Goal: Ask a question

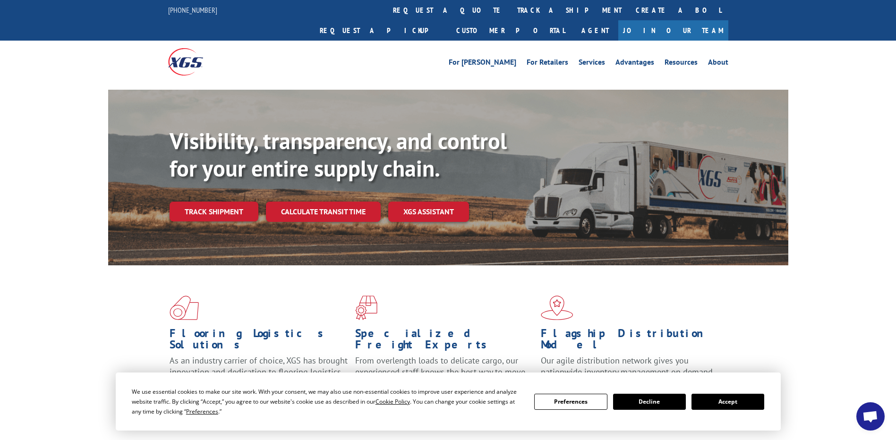
click at [752, 400] on button "Accept" at bounding box center [727, 402] width 73 height 16
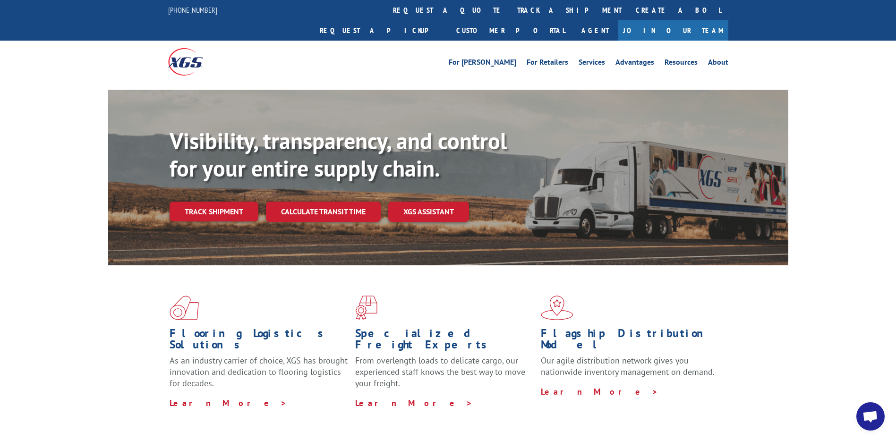
click at [869, 416] on span "Open chat" at bounding box center [870, 417] width 16 height 13
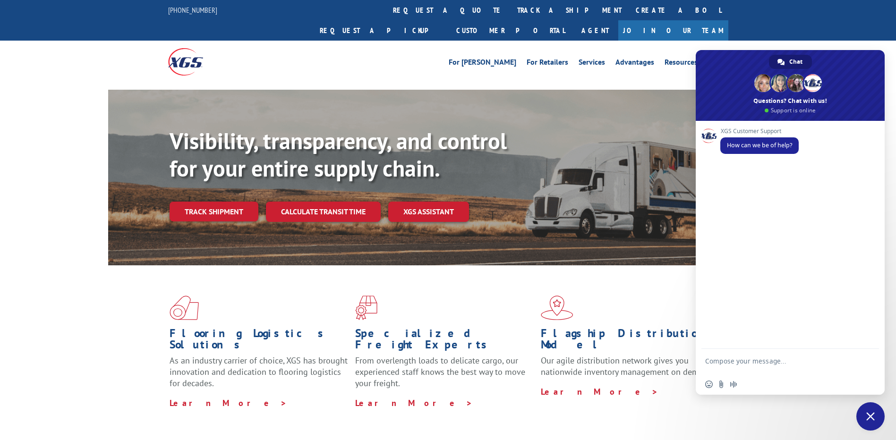
click at [748, 359] on textarea "Compose your message..." at bounding box center [779, 365] width 149 height 17
type textarea "Hi"
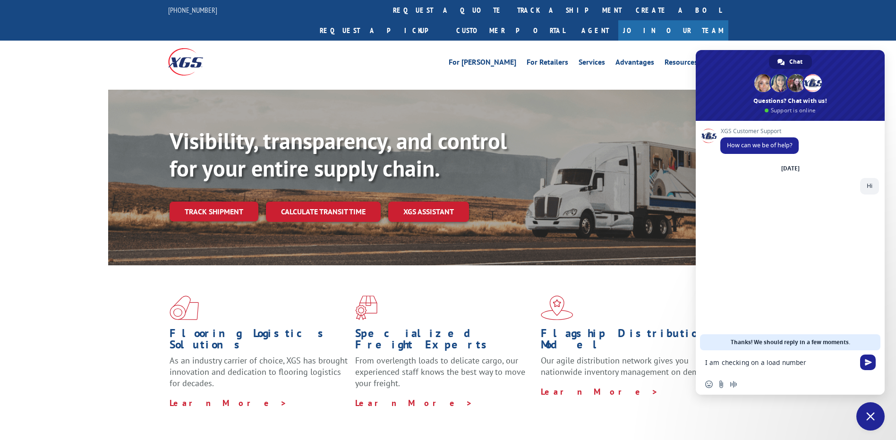
click at [823, 362] on textarea "I am checking on a load number" at bounding box center [779, 362] width 149 height 8
paste textarea "530533791"
type textarea "I am checking on a load number 530533791"
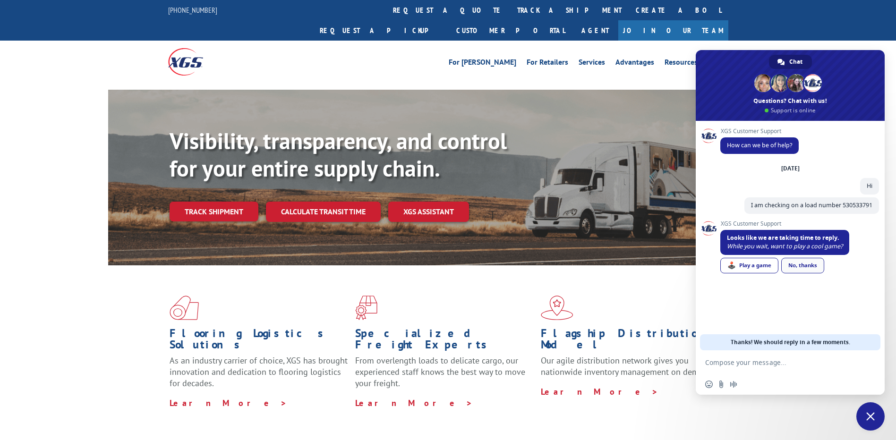
click at [800, 264] on div "No, thanks" at bounding box center [802, 266] width 43 height 16
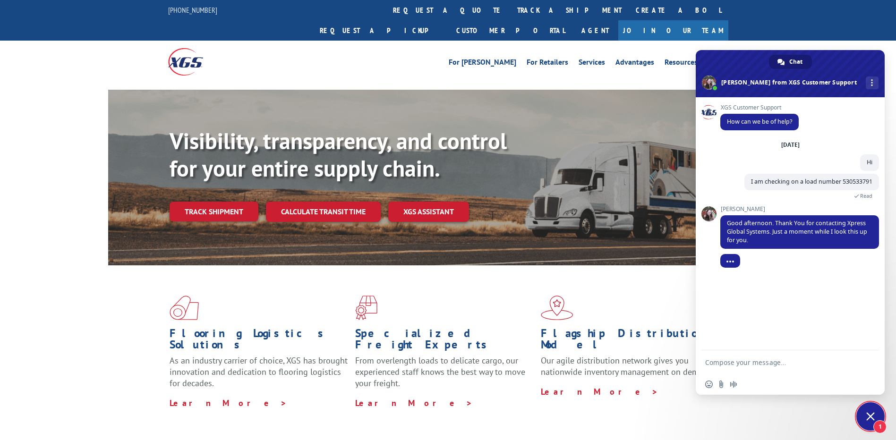
click at [741, 368] on form at bounding box center [779, 362] width 149 height 25
click at [748, 354] on form at bounding box center [779, 362] width 149 height 25
click at [746, 359] on textarea "Compose your message..." at bounding box center [779, 362] width 149 height 8
type textarea "okay"
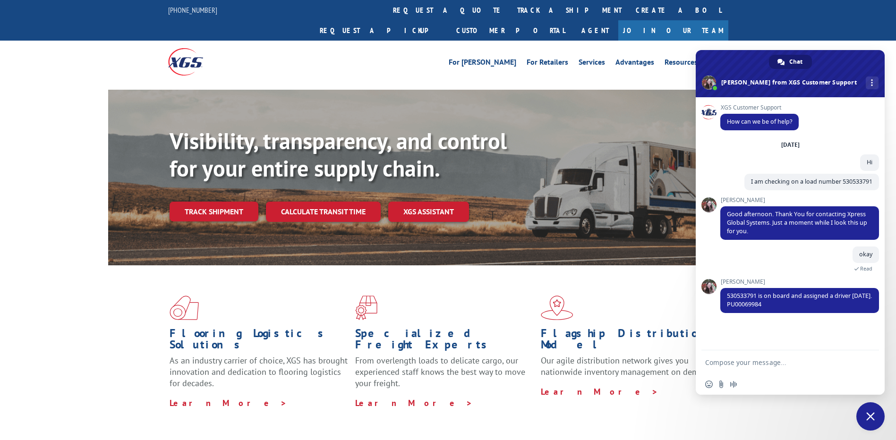
click at [738, 364] on textarea "Compose your message..." at bounding box center [779, 362] width 149 height 8
type textarea "okay"
type textarea "may i know the reason it was not pickedup [DATE]?"
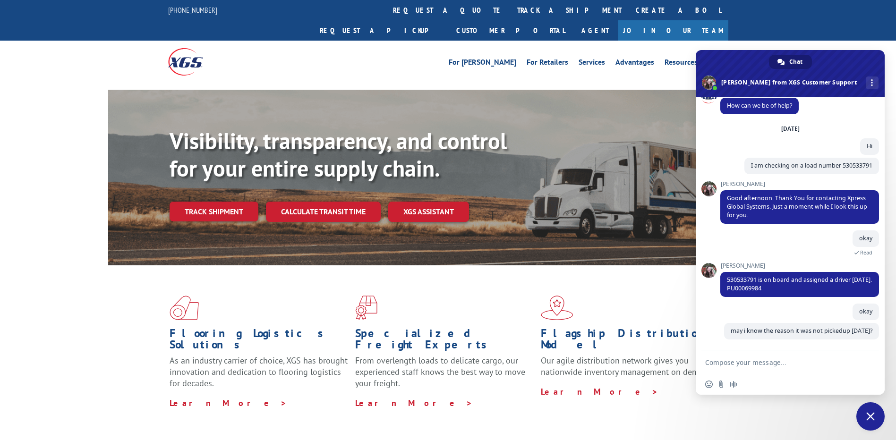
scroll to position [25, 0]
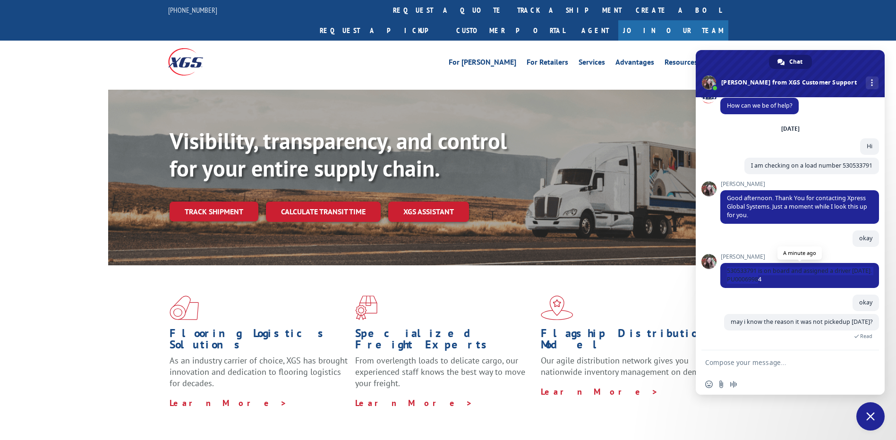
drag, startPoint x: 728, startPoint y: 263, endPoint x: 780, endPoint y: 271, distance: 52.6
click at [780, 271] on span "530533791 is on board and assigned a driver [DATE]. PU00069984" at bounding box center [799, 275] width 159 height 25
copy span "530533791 is on board and assigned a driver [DATE]. PU00069984"
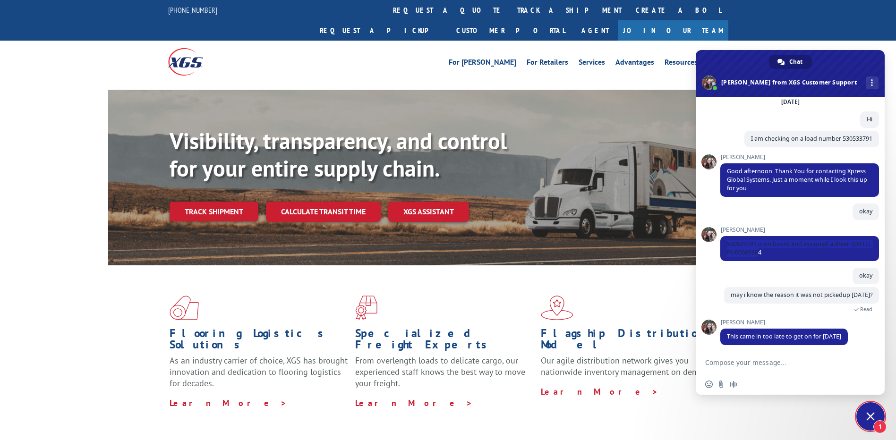
scroll to position [57, 0]
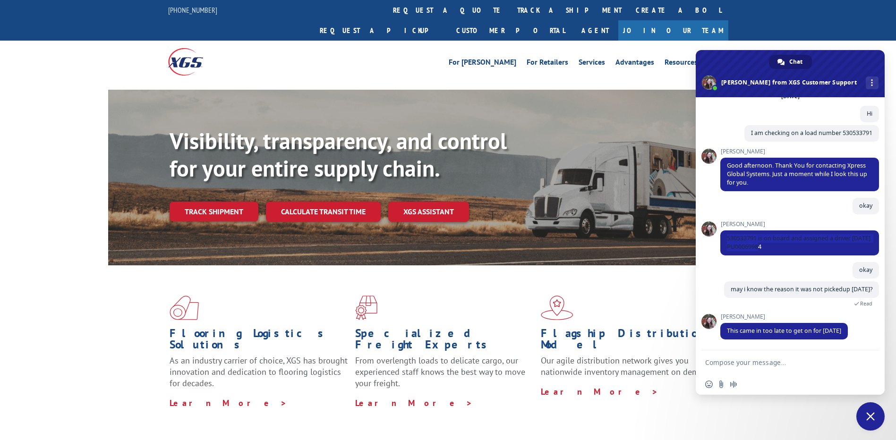
click at [740, 363] on textarea "Compose your message..." at bounding box center [779, 362] width 149 height 8
type textarea "okay"
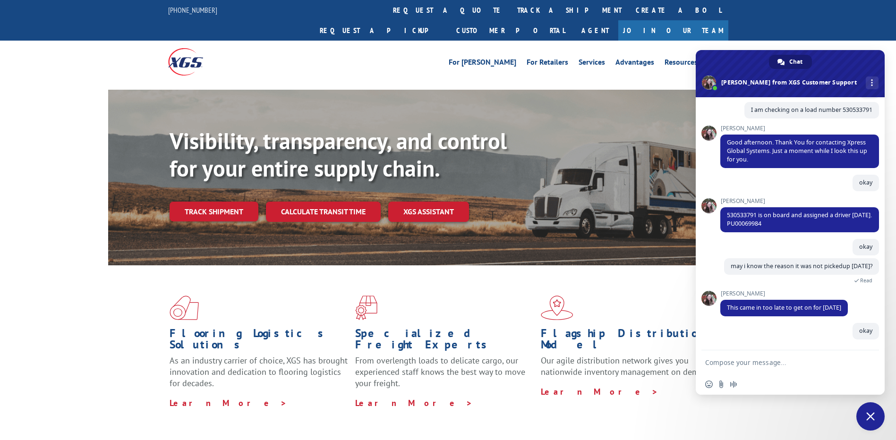
scroll to position [80, 0]
type textarea "Thank you [PERSON_NAME] for your help."
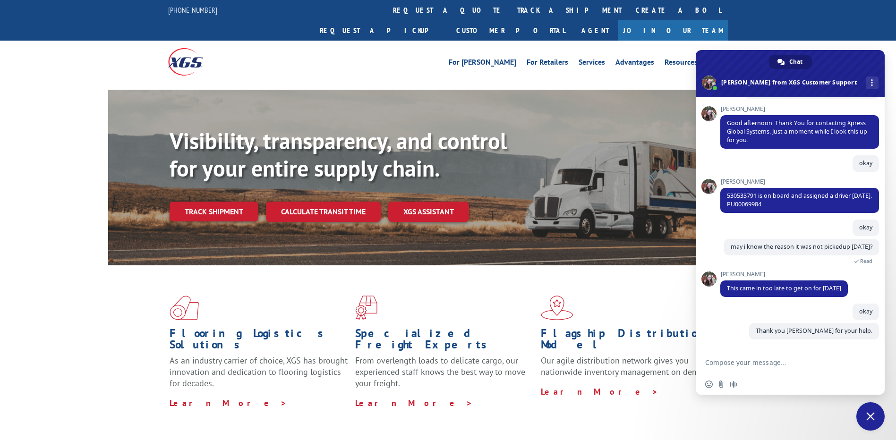
scroll to position [100, 0]
drag, startPoint x: 726, startPoint y: 286, endPoint x: 849, endPoint y: 290, distance: 122.9
click at [848, 290] on span "This came in too late to get on for [DATE]" at bounding box center [783, 288] width 127 height 17
copy span "This came in too late to get on for [DATE]"
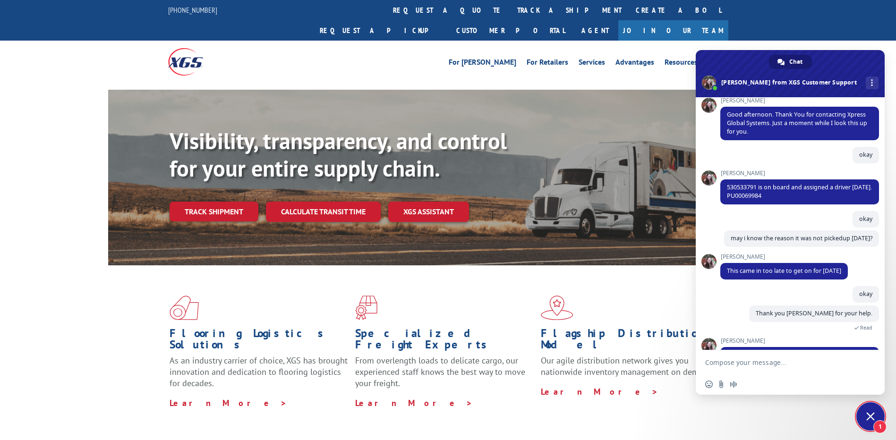
scroll to position [141, 0]
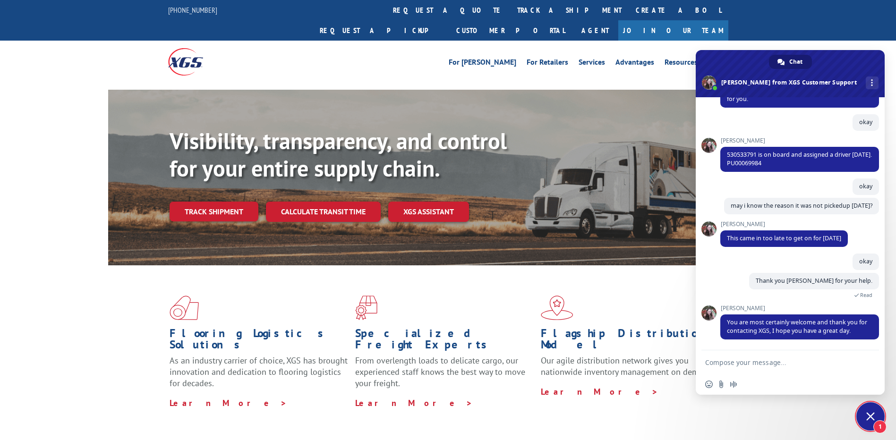
click at [763, 368] on form at bounding box center [779, 362] width 149 height 25
click at [756, 362] on textarea "Compose your message..." at bounding box center [779, 362] width 149 height 8
type textarea "You too, Bye."
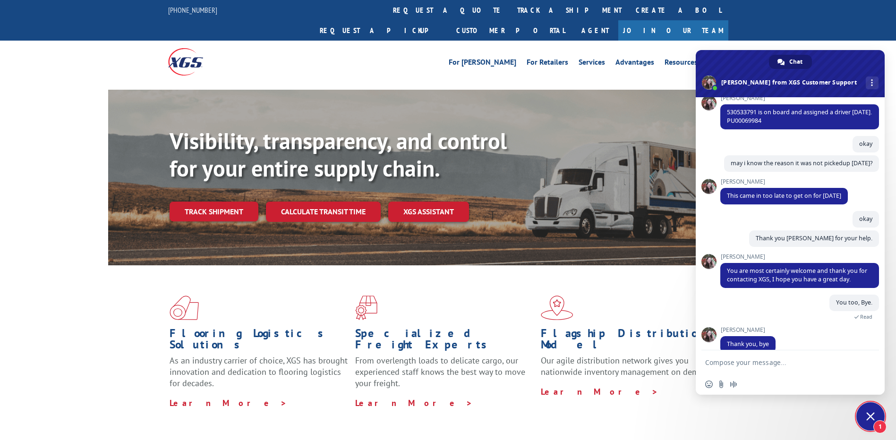
scroll to position [196, 0]
